Goal: Information Seeking & Learning: Learn about a topic

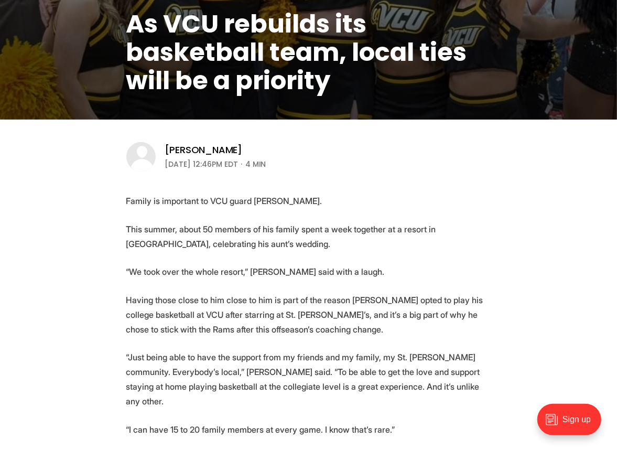
scroll to position [238, 0]
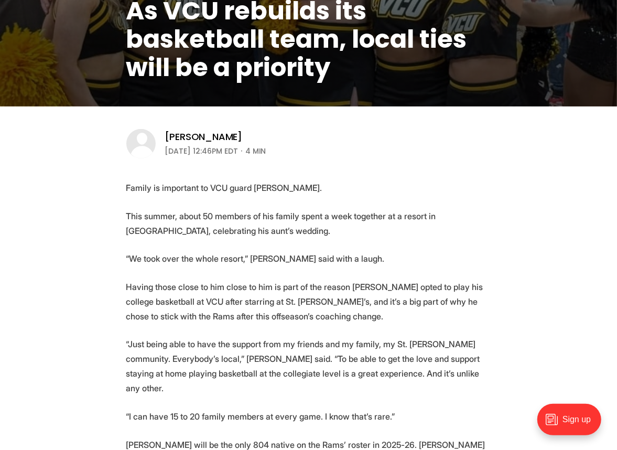
click at [188, 48] on h1 "As VCU rebuilds its basketball team, local ties will be a priority" at bounding box center [308, 39] width 365 height 85
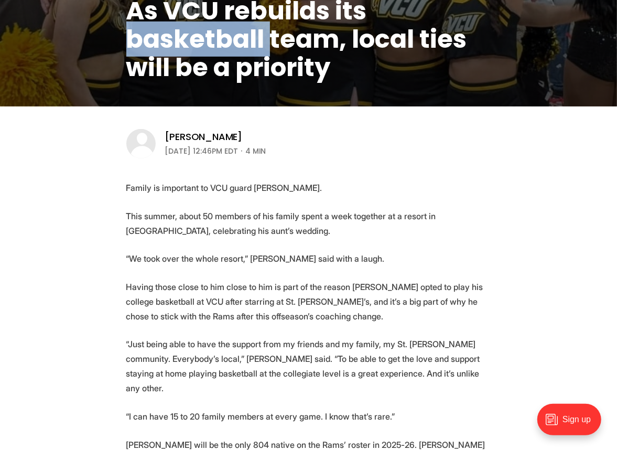
click at [188, 48] on h1 "As VCU rebuilds its basketball team, local ties will be a priority" at bounding box center [308, 39] width 365 height 85
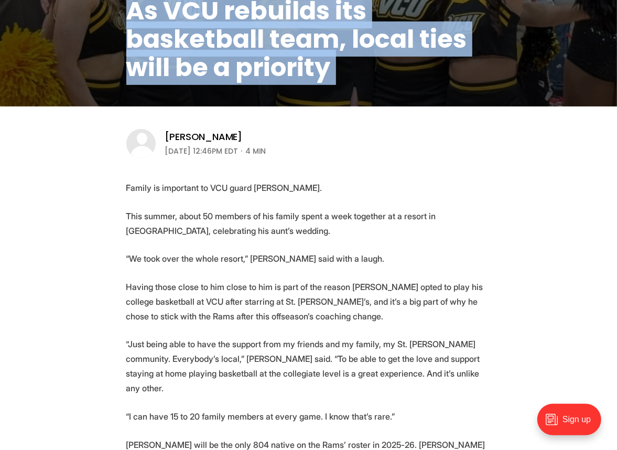
click at [188, 48] on h1 "As VCU rebuilds its basketball team, local ties will be a priority" at bounding box center [308, 39] width 365 height 85
copy header "As VCU rebuilds its basketball team, local ties will be a priority"
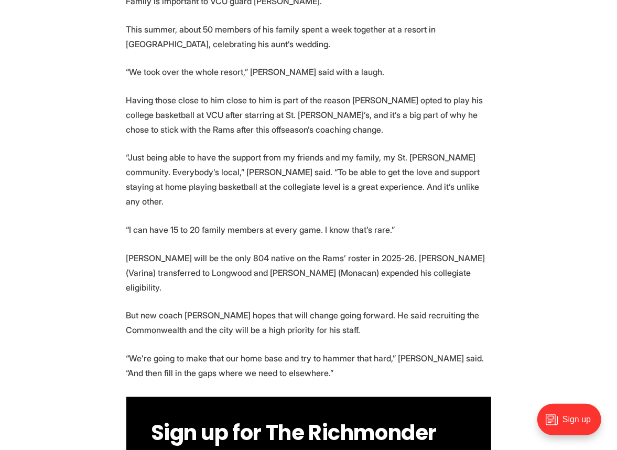
scroll to position [429, 0]
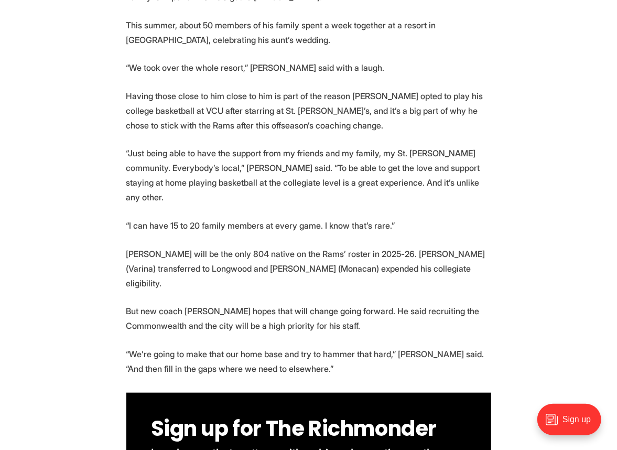
click at [375, 226] on p "“I can have 15 to 20 family members at every game. I know that’s rare.”" at bounding box center [308, 225] width 365 height 15
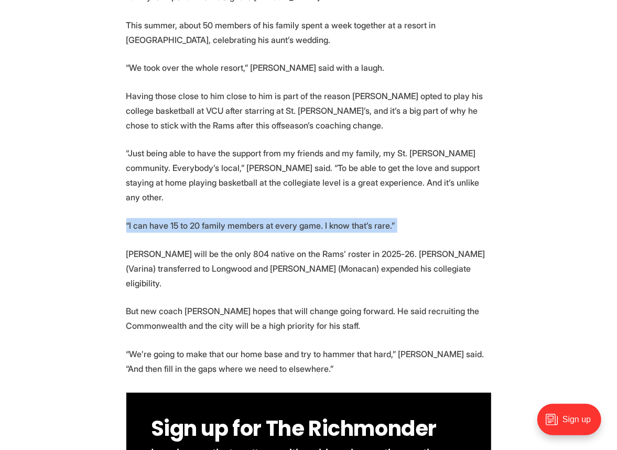
click at [375, 226] on p "“I can have 15 to 20 family members at every game. I know that’s rare.”" at bounding box center [308, 225] width 365 height 15
click at [355, 231] on p "“I can have 15 to 20 family members at every game. I know that’s rare.”" at bounding box center [308, 225] width 365 height 15
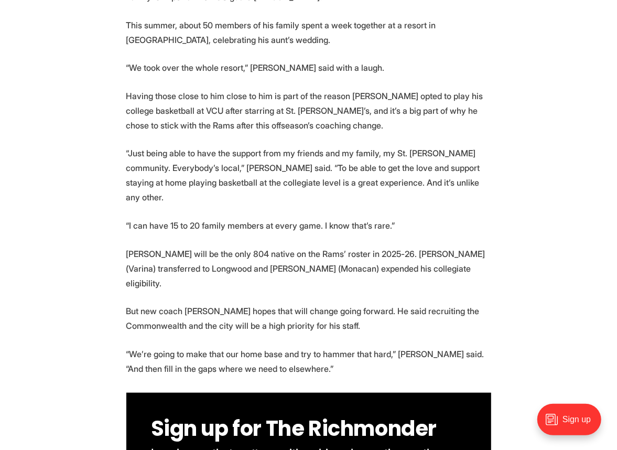
click at [446, 221] on p "“I can have 15 to 20 family members at every game. I know that’s rare.”" at bounding box center [308, 225] width 365 height 15
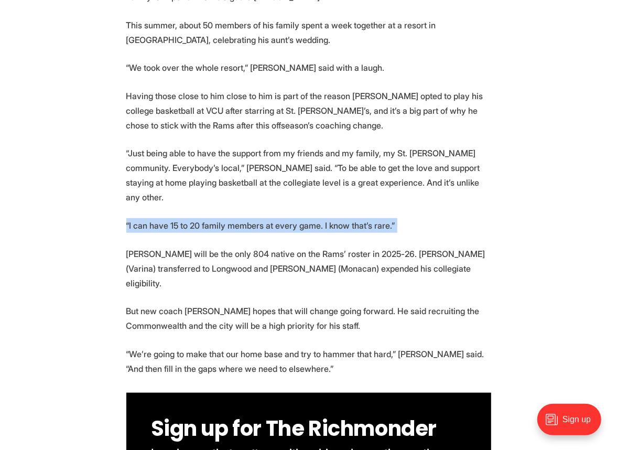
click at [446, 221] on p "“I can have 15 to 20 family members at every game. I know that’s rare.”" at bounding box center [308, 225] width 365 height 15
copy p "“I can have 15 to 20 family members at every game. I know that’s rare.”"
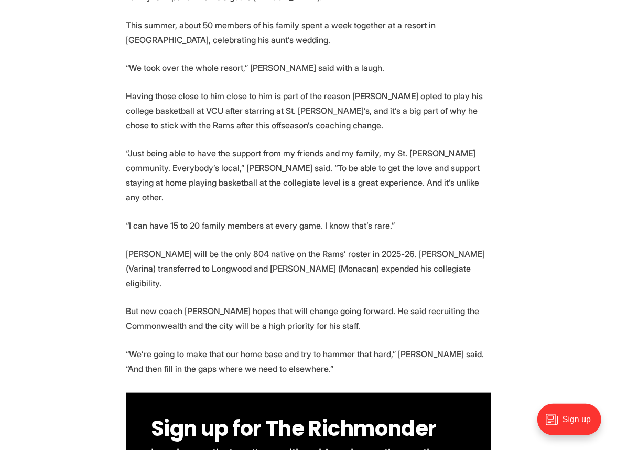
click at [126, 253] on p "[PERSON_NAME] will be the only 804 native on the Rams’ roster in 2025-26. [PERS…" at bounding box center [308, 268] width 365 height 44
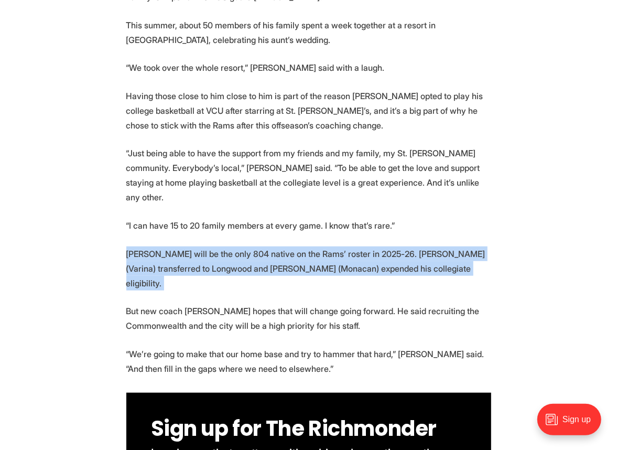
click at [126, 253] on p "[PERSON_NAME] will be the only 804 native on the Rams’ roster in 2025-26. [PERS…" at bounding box center [308, 268] width 365 height 44
copy p "[PERSON_NAME] will be the only 804 native on the Rams’ roster in 2025-26. [PERS…"
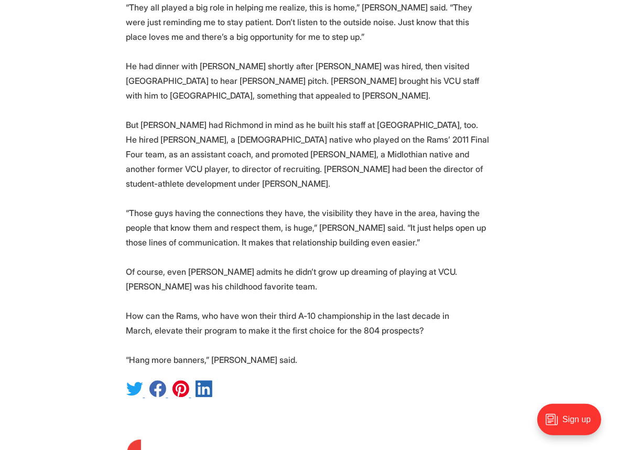
scroll to position [1477, 0]
